Goal: Task Accomplishment & Management: Complete application form

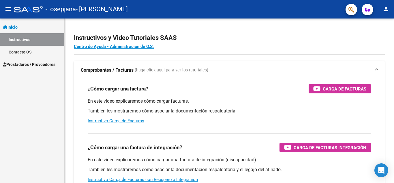
click at [30, 61] on span "Prestadores / Proveedores" at bounding box center [29, 64] width 53 height 6
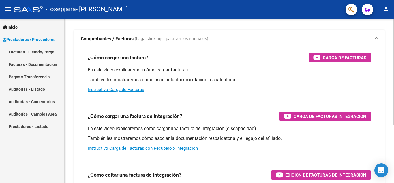
scroll to position [60, 0]
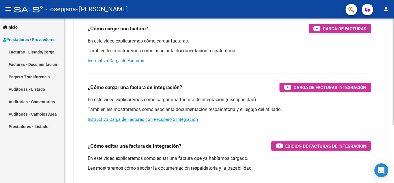
click at [113, 60] on link "Instructivo Carga de Facturas" at bounding box center [116, 60] width 57 height 5
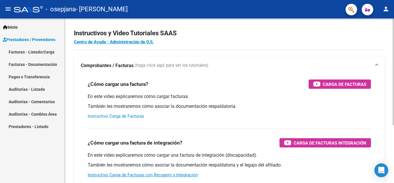
scroll to position [0, 0]
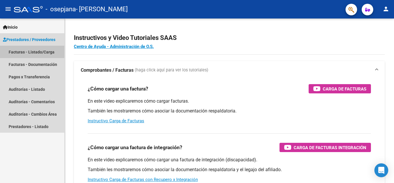
click at [40, 50] on link "Facturas - Listado/Carga" at bounding box center [32, 52] width 64 height 12
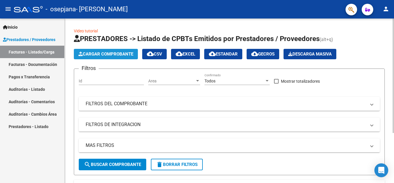
click at [107, 55] on span "Cargar Comprobante" at bounding box center [106, 53] width 55 height 5
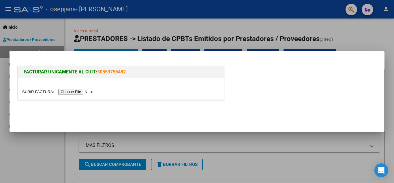
click at [81, 91] on input "file" at bounding box center [58, 92] width 73 height 6
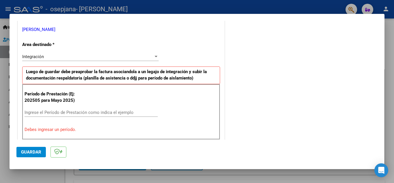
scroll to position [116, 0]
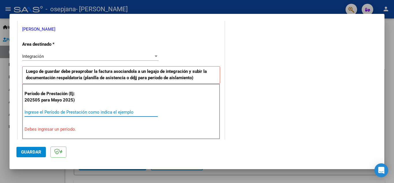
click at [55, 112] on input "Ingrese el Período de Prestación como indica el ejemplo" at bounding box center [91, 111] width 133 height 5
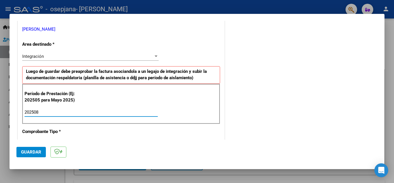
type input "202508"
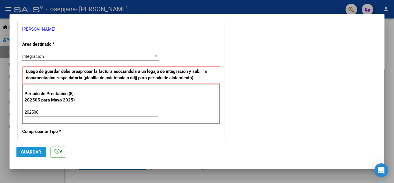
click at [32, 150] on span "Guardar" at bounding box center [31, 151] width 20 height 5
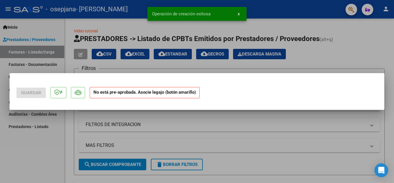
scroll to position [0, 0]
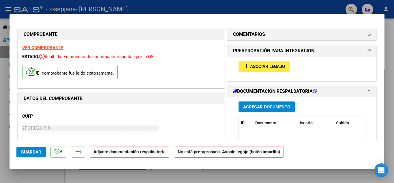
click at [262, 67] on span "Asociar Legajo" at bounding box center [267, 66] width 35 height 5
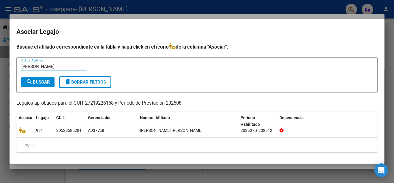
click at [44, 82] on span "search Buscar" at bounding box center [38, 81] width 24 height 5
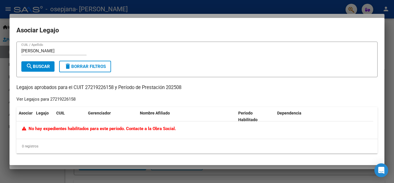
click at [61, 51] on input "[PERSON_NAME]" at bounding box center [53, 50] width 65 height 5
type input "m"
type input "[PERSON_NAME]"
click at [83, 53] on input "[PERSON_NAME]" at bounding box center [53, 50] width 65 height 5
click at [157, 114] on span "Nombre Afiliado" at bounding box center [155, 113] width 30 height 5
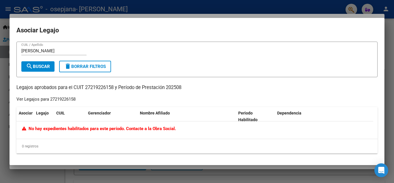
click at [95, 127] on span "No hay expedientes habilitados para este período. Contacte a la Obra Social." at bounding box center [99, 128] width 154 height 5
click at [52, 148] on div "0 registros" at bounding box center [196, 146] width 361 height 14
click at [314, 6] on div at bounding box center [197, 91] width 394 height 183
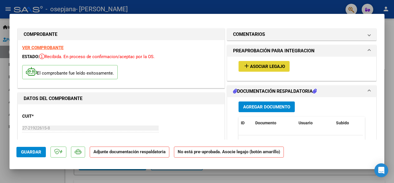
click at [260, 66] on span "Asociar Legajo" at bounding box center [267, 66] width 35 height 5
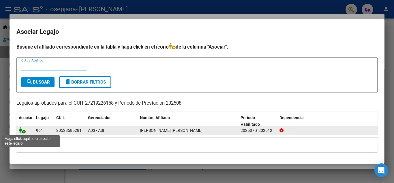
click at [21, 128] on icon at bounding box center [22, 130] width 7 height 6
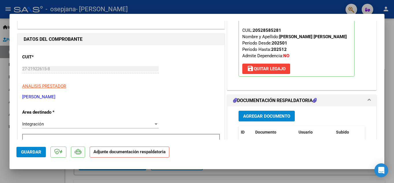
scroll to position [58, 0]
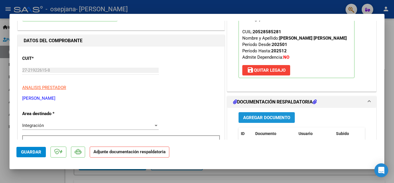
click at [261, 117] on span "Agregar Documento" at bounding box center [266, 117] width 47 height 5
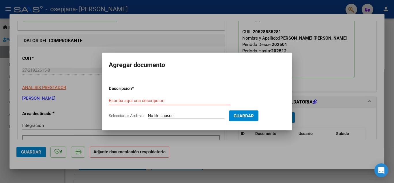
click at [122, 100] on input "Escriba aquí una descripcion" at bounding box center [170, 100] width 122 height 5
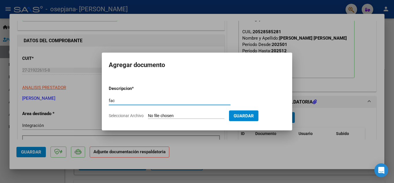
type input "fac"
click at [137, 115] on span "Seleccionar Archivo" at bounding box center [126, 115] width 35 height 5
click at [148, 115] on input "Seleccionar Archivo" at bounding box center [186, 115] width 76 height 5
type input "C:\fakepath\Fact [PERSON_NAME][DATE].pdf"
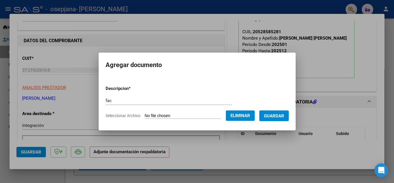
click at [277, 117] on span "Guardar" at bounding box center [274, 115] width 20 height 5
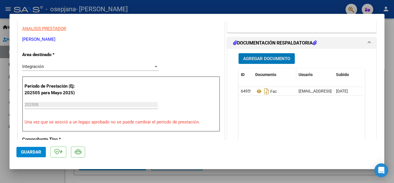
scroll to position [115, 0]
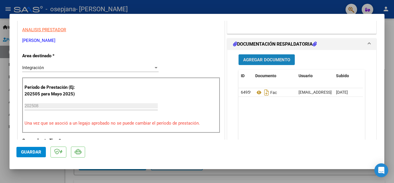
click at [254, 61] on span "Agregar Documento" at bounding box center [266, 59] width 47 height 5
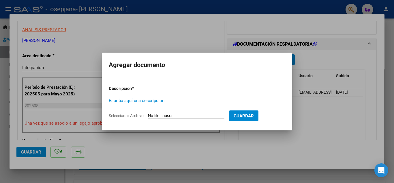
click at [114, 101] on input "Escriba aquí una descripcion" at bounding box center [170, 100] width 122 height 5
type input "cae"
click at [125, 114] on span "Seleccionar Archivo" at bounding box center [126, 115] width 35 height 5
click at [148, 114] on input "Seleccionar Archivo" at bounding box center [186, 115] width 76 height 5
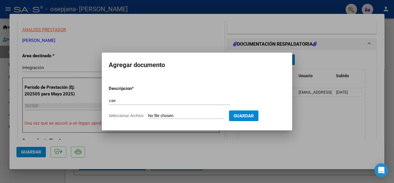
type input "C:\fakepath\[PERSON_NAME].pdf"
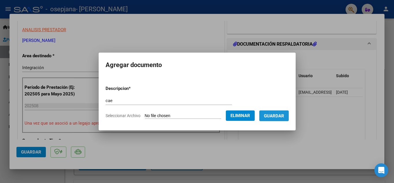
click at [284, 115] on span "Guardar" at bounding box center [274, 115] width 20 height 5
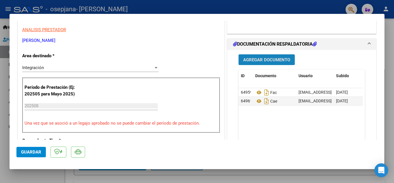
click at [254, 61] on span "Agregar Documento" at bounding box center [266, 59] width 47 height 5
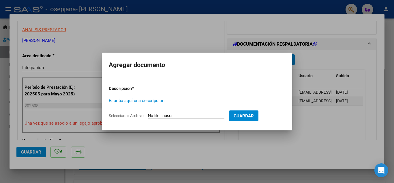
click at [123, 100] on input "Escriba aquí una descripcion" at bounding box center [170, 100] width 122 height 5
type input "asist"
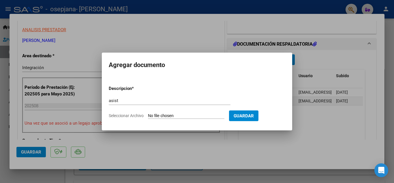
click at [127, 114] on span "Seleccionar Archivo" at bounding box center [126, 115] width 35 height 5
click at [148, 114] on input "Seleccionar Archivo" at bounding box center [186, 115] width 76 height 5
type input "C:\fakepath\Asist [PERSON_NAME][DATE].pdf"
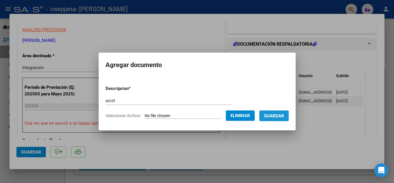
click at [274, 118] on span "Guardar" at bounding box center [274, 115] width 20 height 5
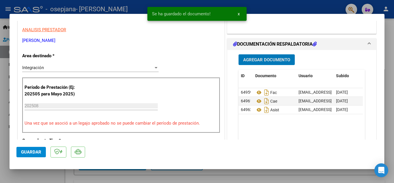
click at [255, 62] on span "Agregar Documento" at bounding box center [266, 59] width 47 height 5
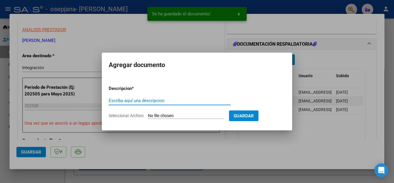
click at [118, 99] on input "Escriba aquí una descripcion" at bounding box center [170, 100] width 122 height 5
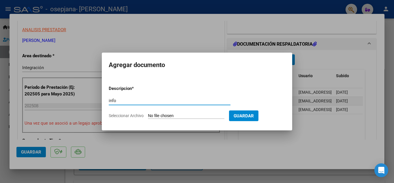
type input "info"
click at [128, 114] on span "Seleccionar Archivo" at bounding box center [126, 115] width 35 height 5
click at [148, 114] on input "Seleccionar Archivo" at bounding box center [186, 115] width 76 height 5
type input "C:\fakepath\Info [PERSON_NAME][DATE].pdf"
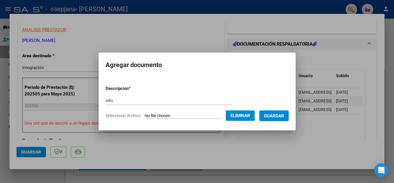
click at [282, 114] on span "Guardar" at bounding box center [274, 115] width 20 height 5
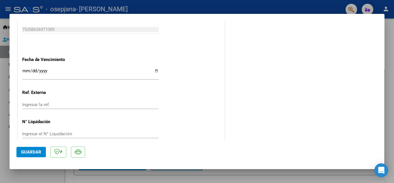
scroll to position [398, 0]
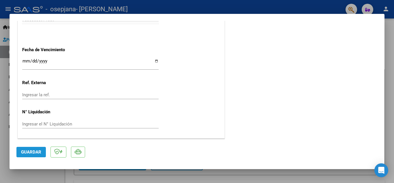
click at [36, 152] on span "Guardar" at bounding box center [31, 151] width 20 height 5
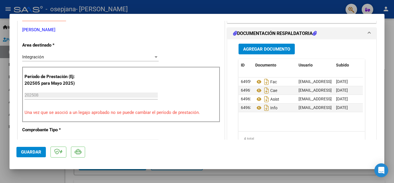
scroll to position [109, 0]
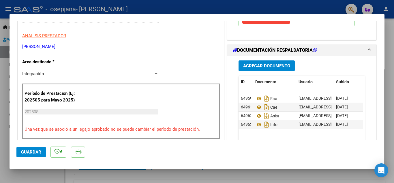
click at [262, 47] on h1 "DOCUMENTACIÓN RESPALDATORIA" at bounding box center [275, 50] width 84 height 7
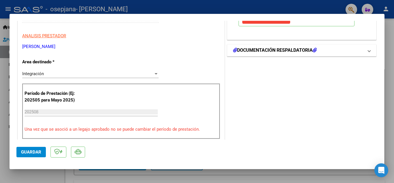
click at [261, 48] on h1 "DOCUMENTACIÓN RESPALDATORIA" at bounding box center [275, 50] width 84 height 7
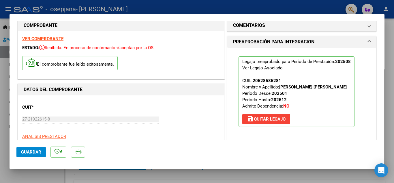
scroll to position [0, 0]
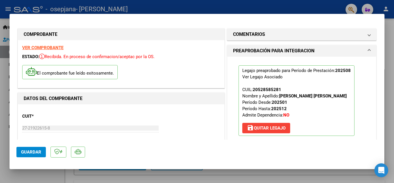
click at [51, 46] on strong "VER COMPROBANTE" at bounding box center [42, 47] width 41 height 5
